Goal: Information Seeking & Learning: Check status

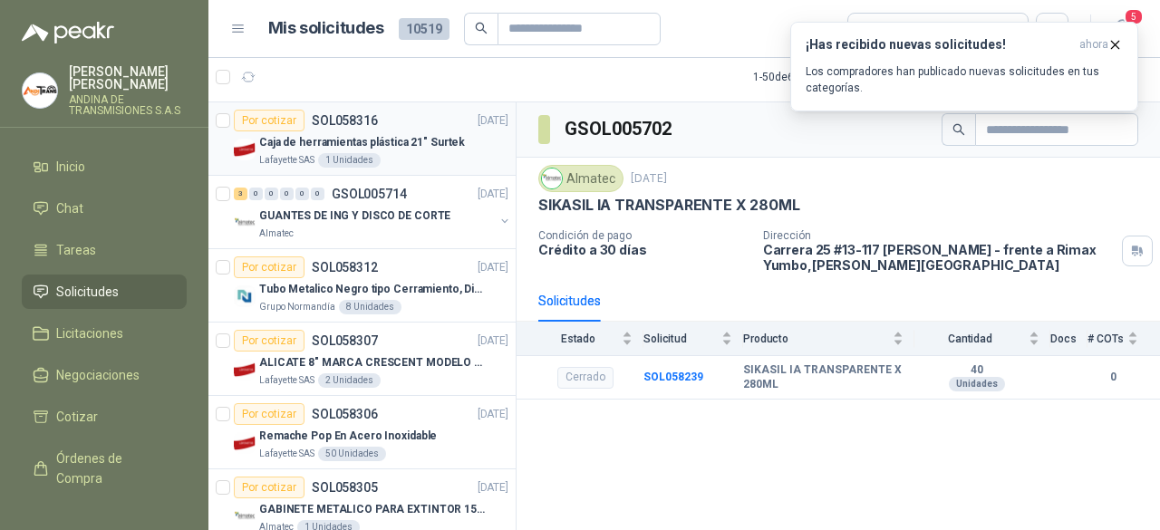
click at [417, 146] on p "Caja de herramientas plástica 21" Surtek" at bounding box center [362, 142] width 206 height 17
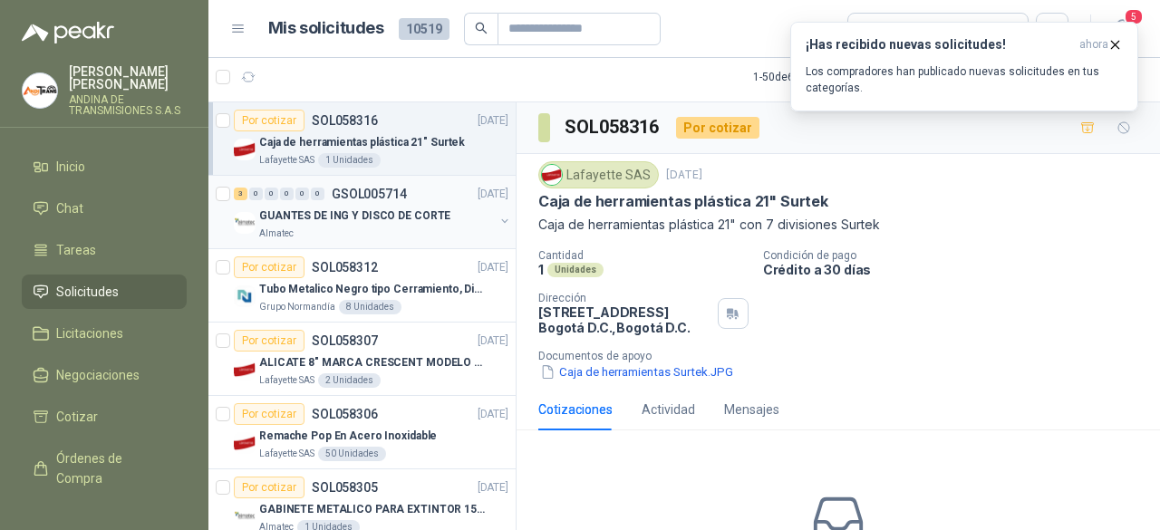
click at [429, 224] on div "GUANTES DE ING Y DISCO DE CORTE" at bounding box center [376, 216] width 235 height 22
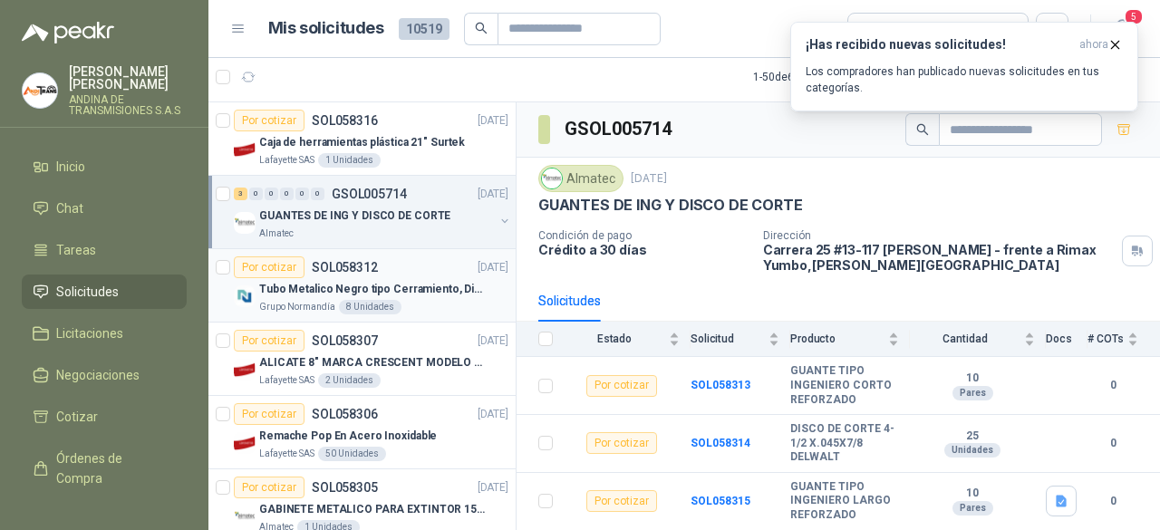
click at [395, 261] on div "Por cotizar SOL058312 [DATE]" at bounding box center [371, 267] width 275 height 22
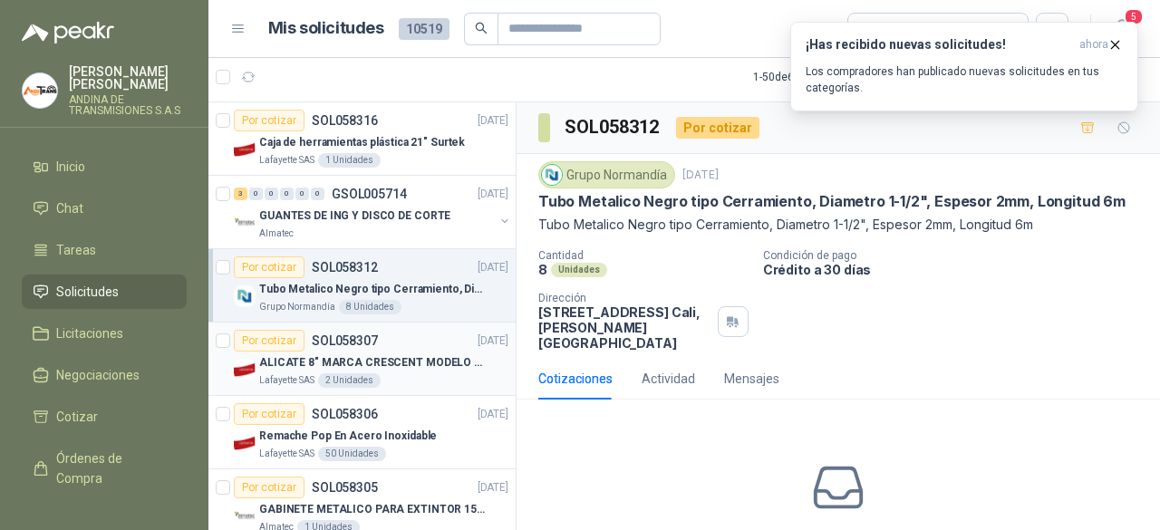
click at [397, 344] on div "Por cotizar SOL058307 [DATE]" at bounding box center [371, 341] width 275 height 22
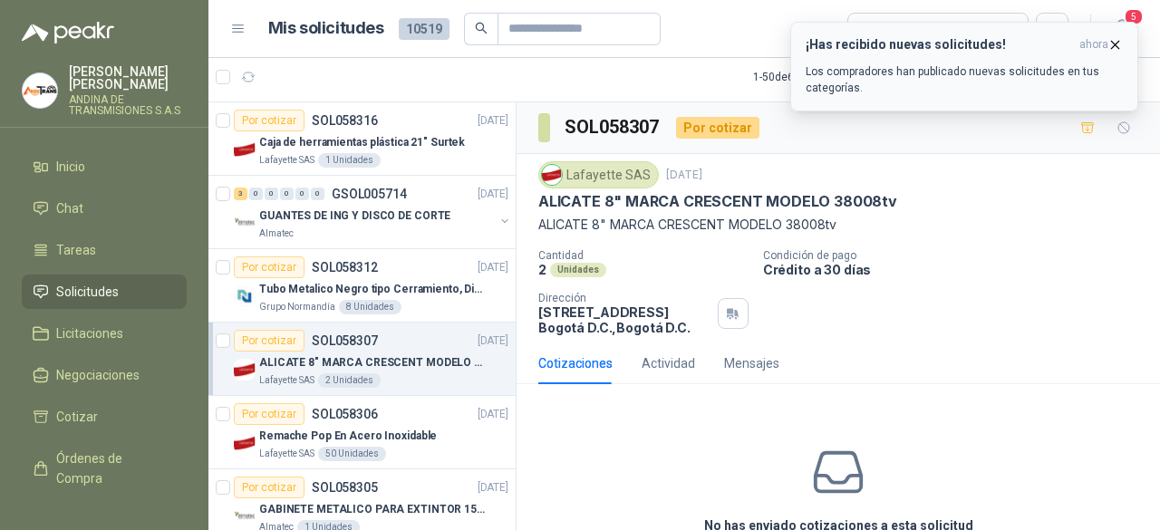
click at [1114, 47] on icon "button" at bounding box center [1114, 44] width 15 height 15
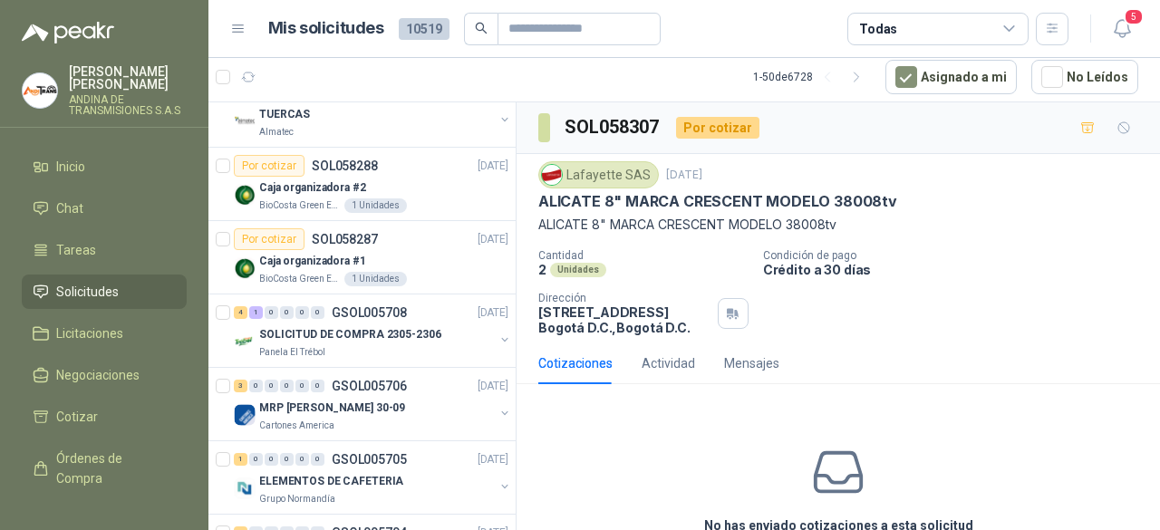
scroll to position [544, 0]
